Goal: Find specific page/section: Find specific page/section

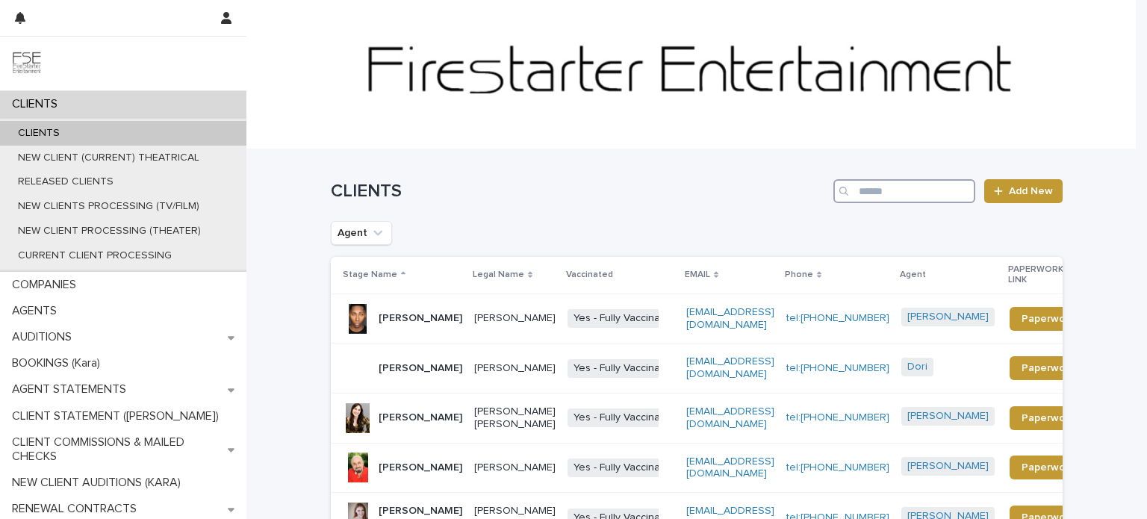
click at [883, 187] on input "Search" at bounding box center [904, 191] width 142 height 24
type input "*******"
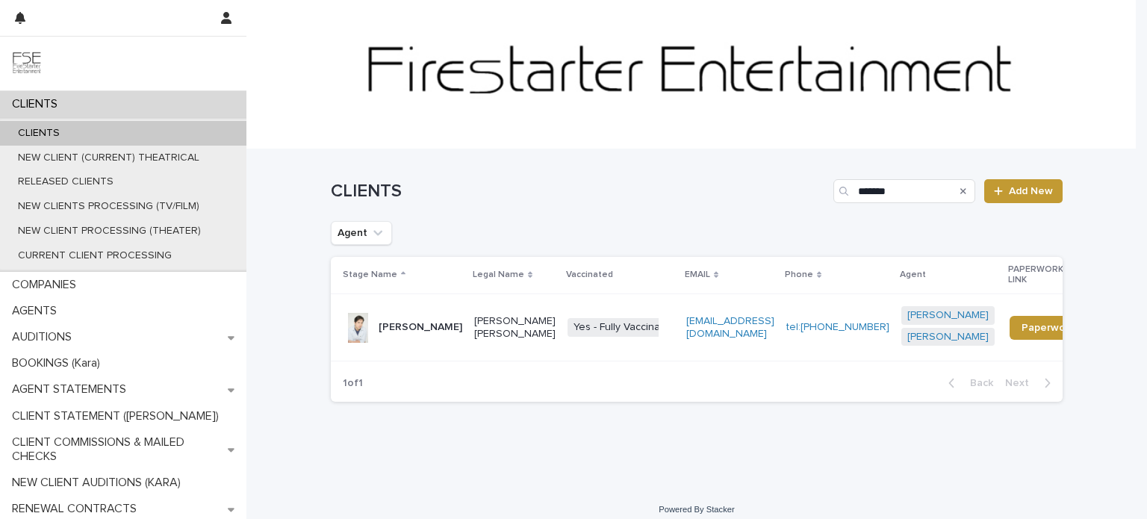
click at [515, 349] on td "[PERSON_NAME] [PERSON_NAME]" at bounding box center [514, 327] width 93 height 68
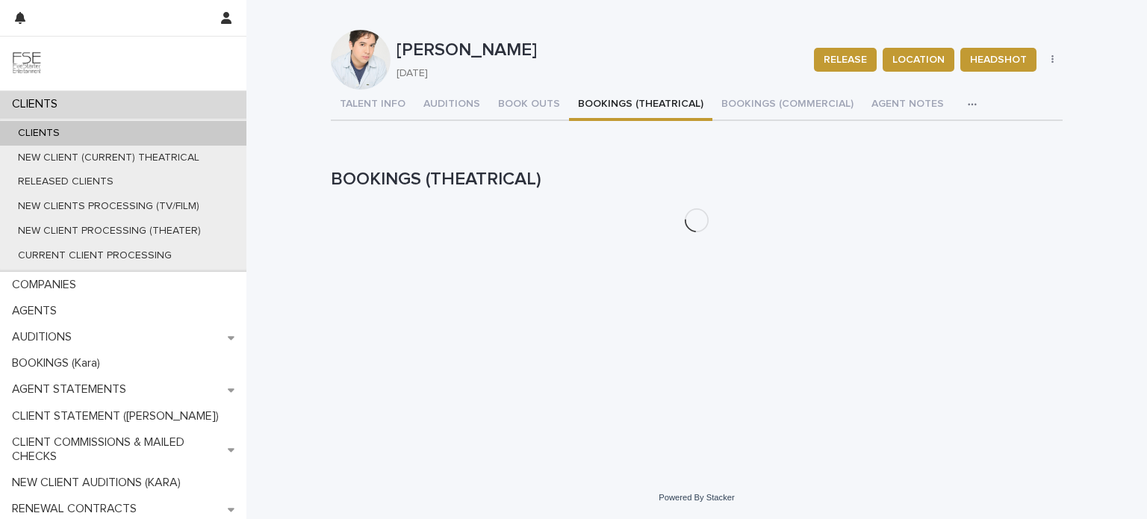
click at [615, 105] on button "BOOKINGS (THEATRICAL)" at bounding box center [640, 105] width 143 height 31
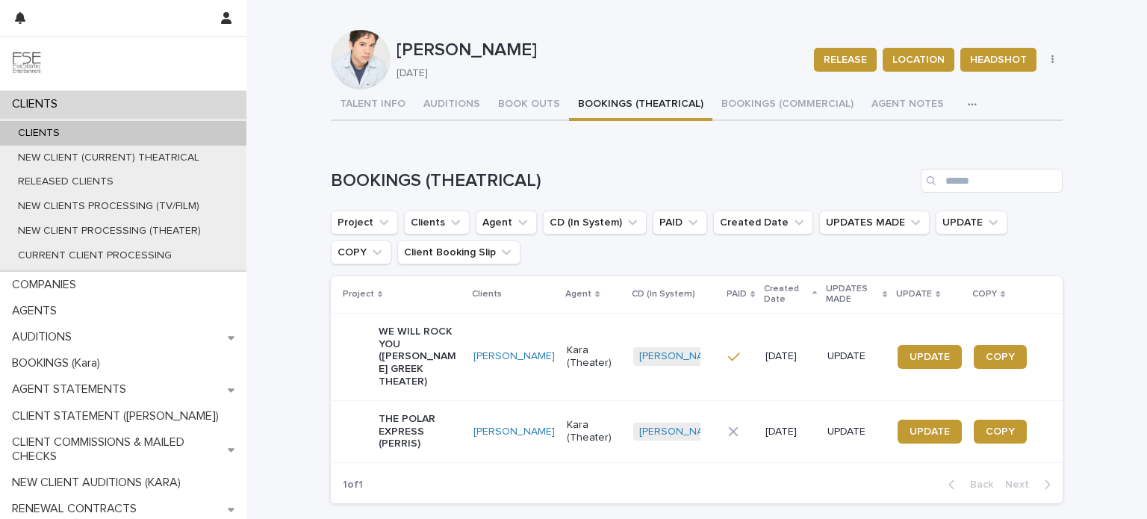
click at [442, 418] on p "THE POLAR EXPRESS (PERRIS)" at bounding box center [420, 431] width 83 height 37
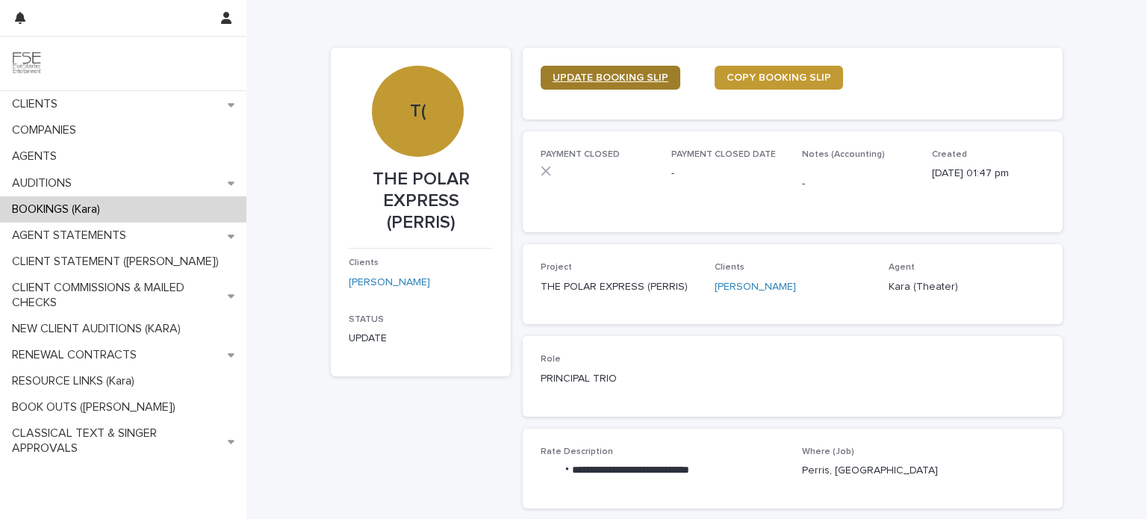
click at [612, 77] on span "UPDATE BOOKING SLIP" at bounding box center [611, 77] width 116 height 10
